Goal: Information Seeking & Learning: Find specific fact

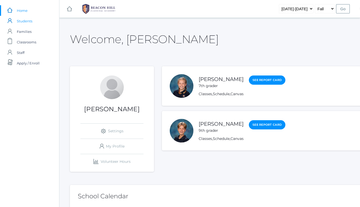
click at [25, 20] on span "Students" at bounding box center [25, 21] width 16 height 11
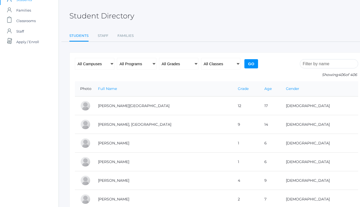
scroll to position [22, 1]
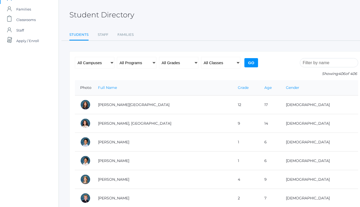
click at [318, 62] on input "search" at bounding box center [329, 62] width 58 height 9
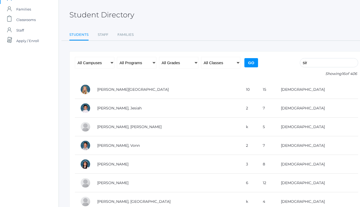
scroll to position [0, 1]
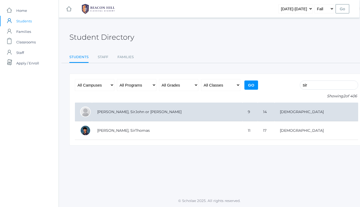
click at [151, 115] on td "[PERSON_NAME], SirJohn or [PERSON_NAME]" at bounding box center [167, 111] width 151 height 19
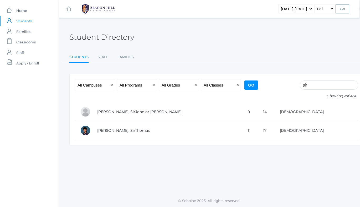
drag, startPoint x: 323, startPoint y: 84, endPoint x: 283, endPoint y: 83, distance: 40.7
click at [283, 83] on form "sir Showing 2 of 406 All Campuses [GEOGRAPHIC_DATA] All Programs Full-Time Coll…" at bounding box center [216, 90] width 283 height 23
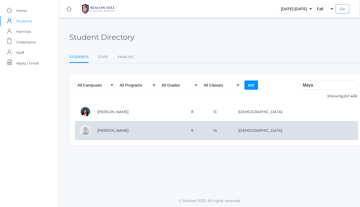
drag, startPoint x: 283, startPoint y: 83, endPoint x: 111, endPoint y: 129, distance: 177.6
click at [111, 129] on td "[PERSON_NAME]" at bounding box center [139, 130] width 94 height 19
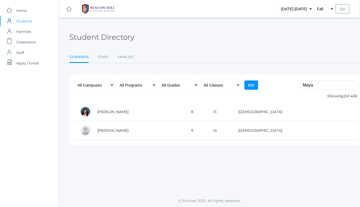
drag, startPoint x: 315, startPoint y: 86, endPoint x: 280, endPoint y: 80, distance: 36.0
click at [280, 80] on form "Maya Showing 2 of 406 All Campuses [GEOGRAPHIC_DATA] All Programs Full-Time Col…" at bounding box center [216, 90] width 283 height 23
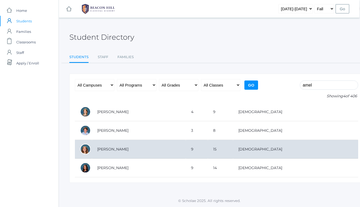
type input "amel"
click at [122, 142] on td "[PERSON_NAME]" at bounding box center [139, 149] width 94 height 19
